Goal: Navigation & Orientation: Find specific page/section

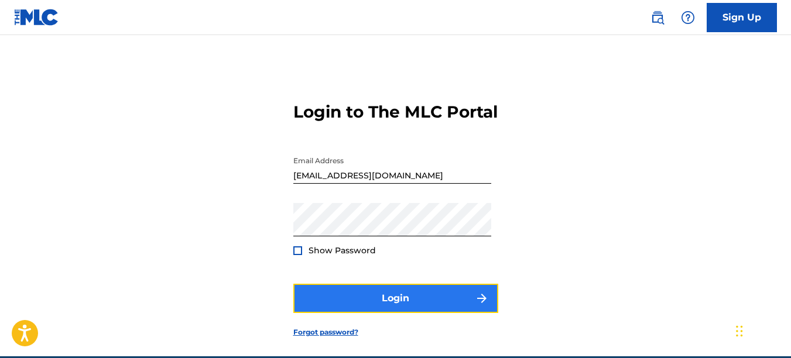
click at [396, 313] on button "Login" at bounding box center [395, 298] width 205 height 29
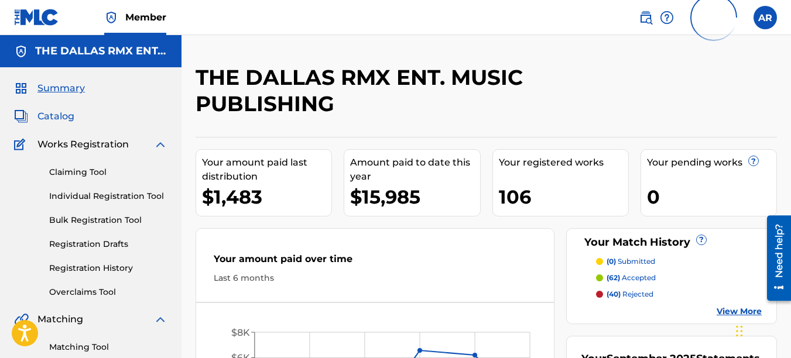
click at [60, 121] on span "Catalog" at bounding box center [55, 117] width 37 height 14
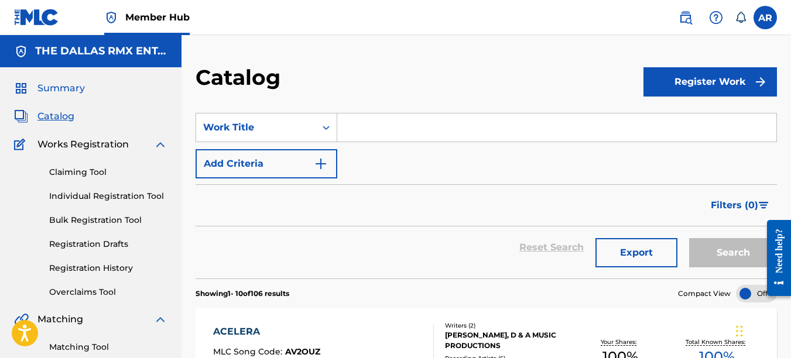
click at [71, 91] on span "Summary" at bounding box center [60, 88] width 47 height 14
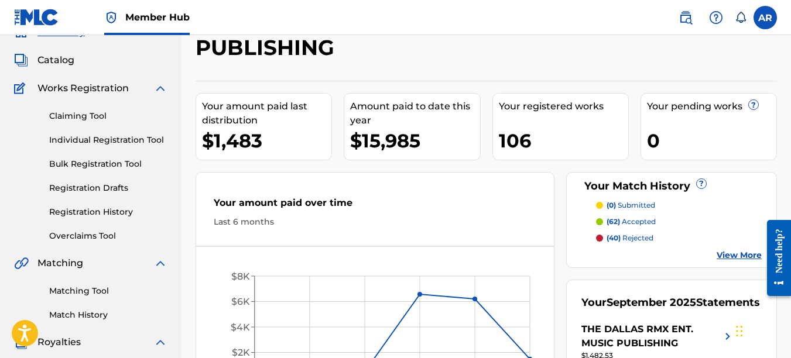
scroll to position [117, 0]
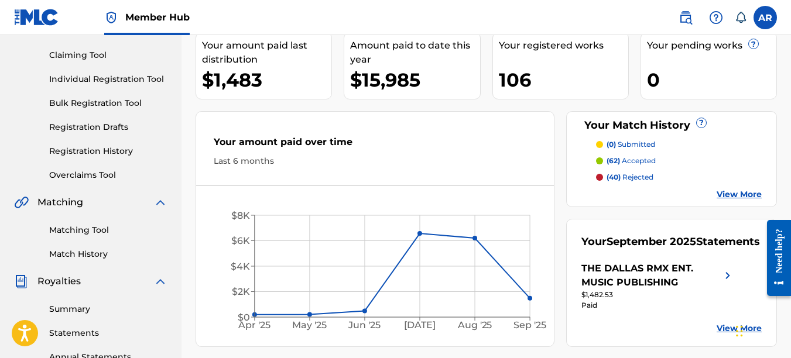
click at [733, 191] on link "View More" at bounding box center [739, 195] width 45 height 12
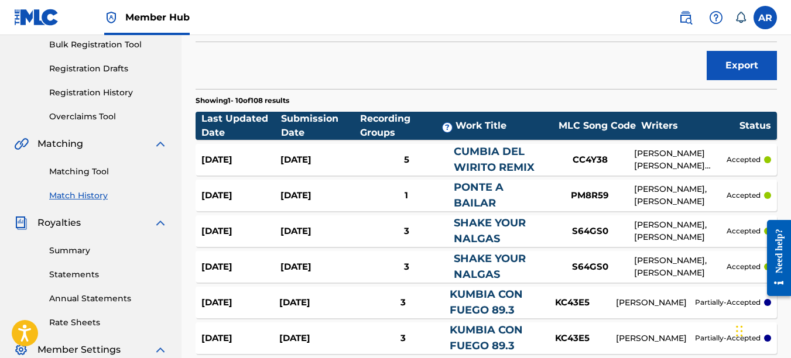
scroll to position [293, 0]
